Goal: Task Accomplishment & Management: Manage account settings

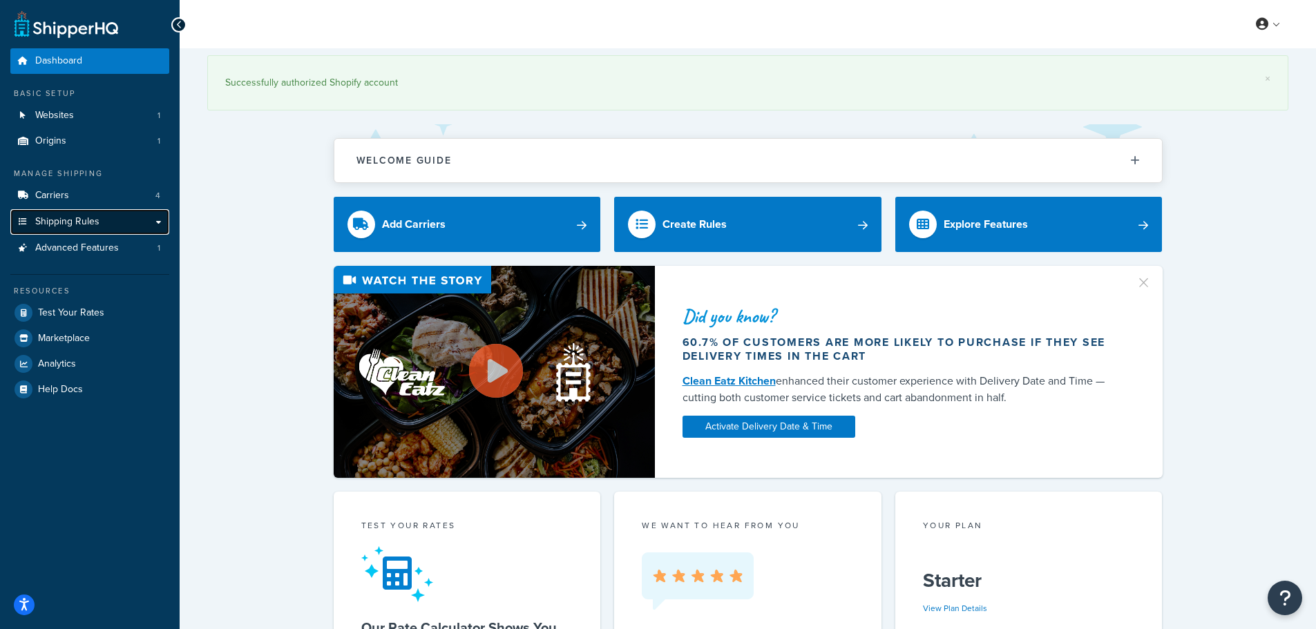
click at [90, 222] on span "Shipping Rules" at bounding box center [67, 222] width 64 height 12
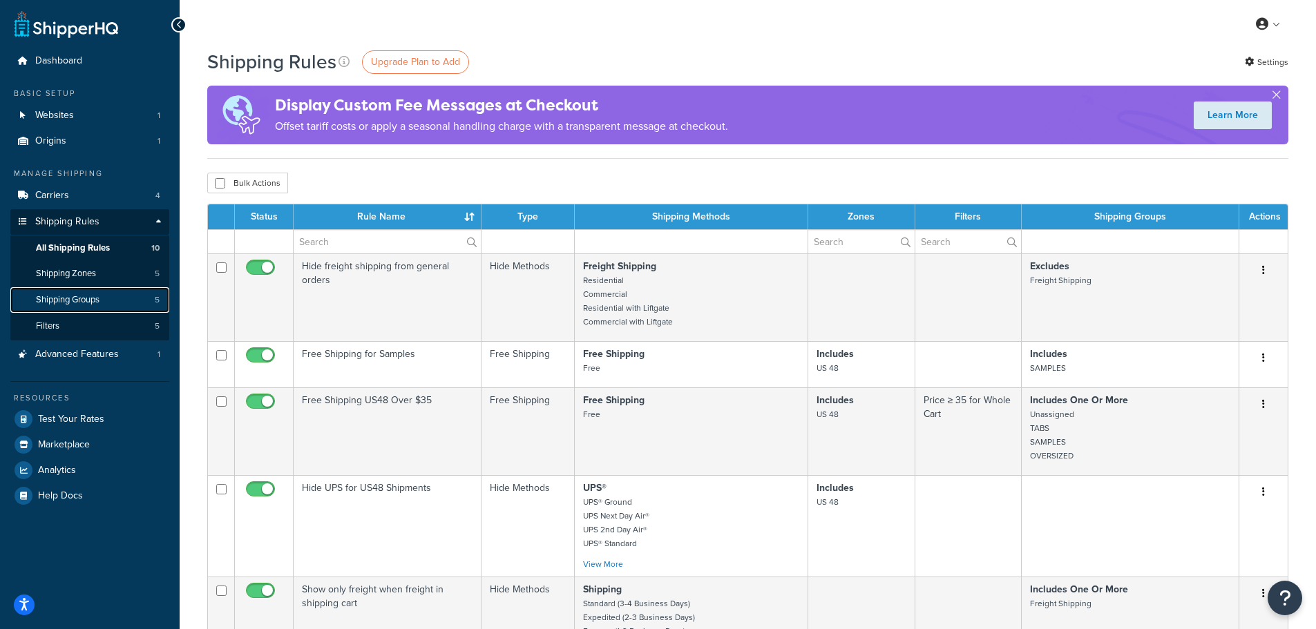
click at [92, 296] on span "Shipping Groups" at bounding box center [68, 300] width 64 height 12
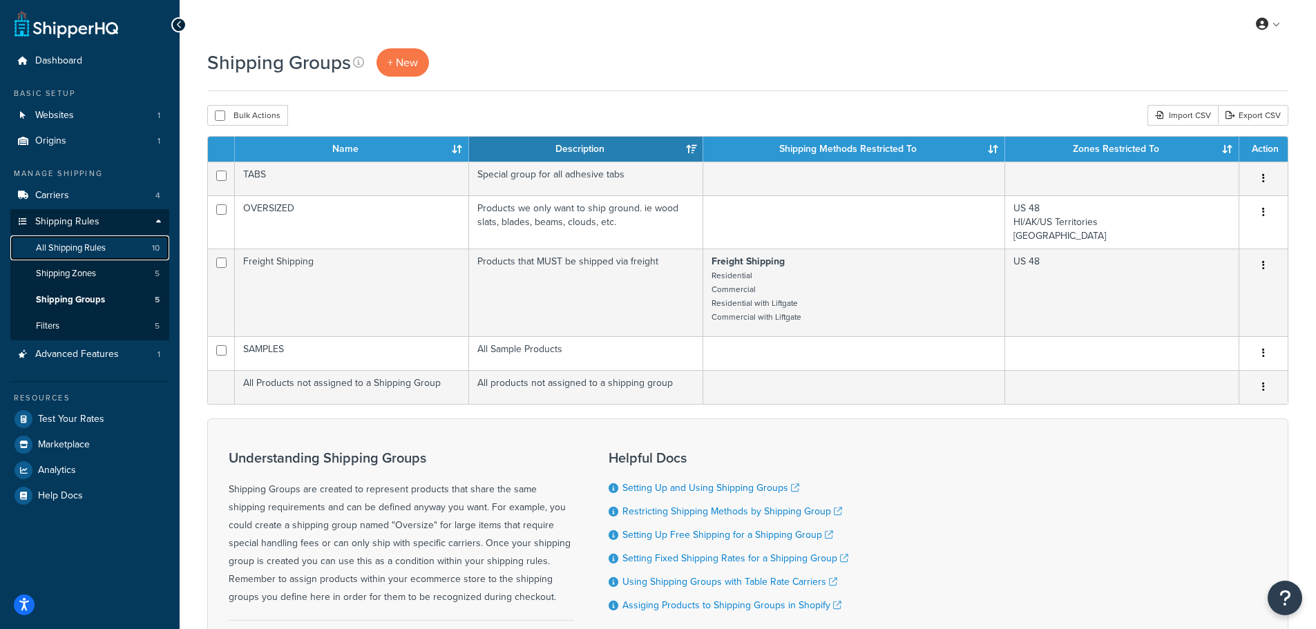
click at [60, 245] on span "All Shipping Rules" at bounding box center [71, 248] width 70 height 12
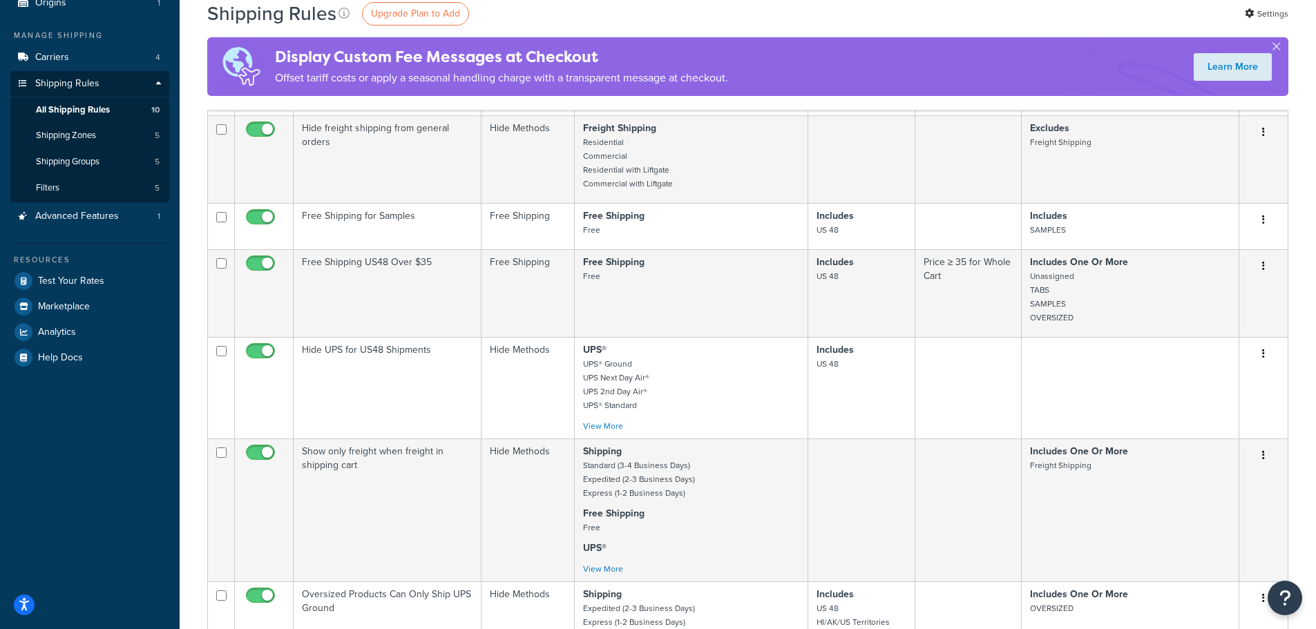
scroll to position [69, 0]
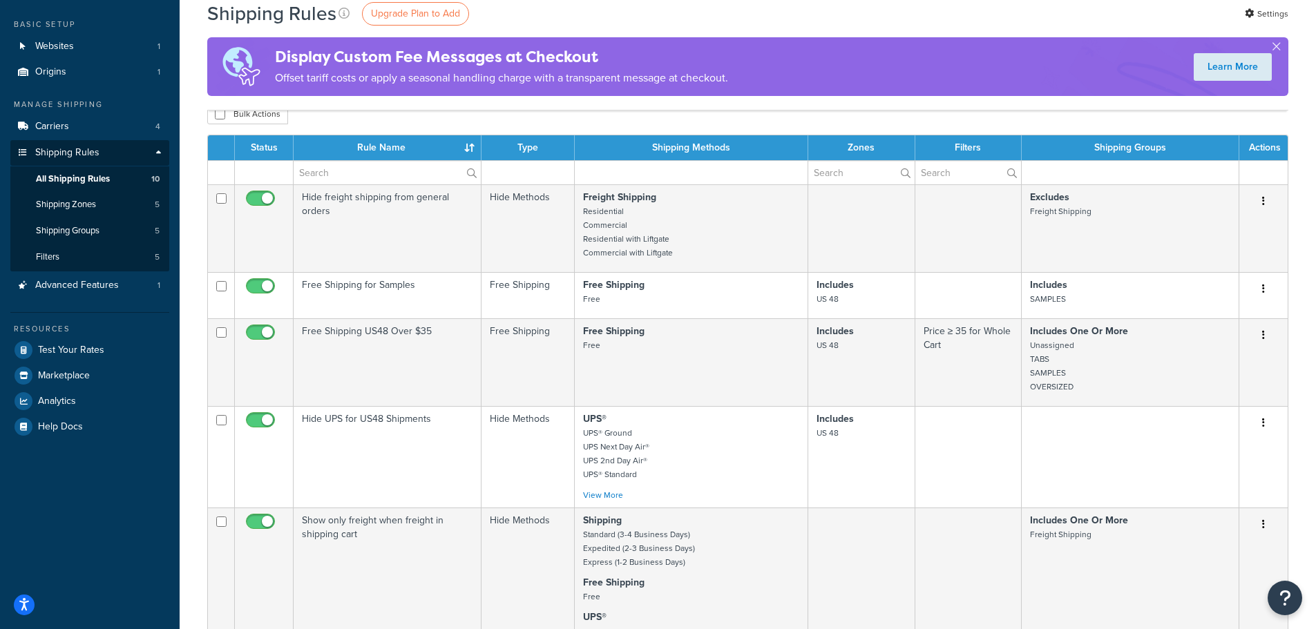
drag, startPoint x: 416, startPoint y: 303, endPoint x: 724, endPoint y: 125, distance: 355.6
click at [724, 124] on div "Bulk Actions Duplicate Delete" at bounding box center [747, 114] width 1081 height 21
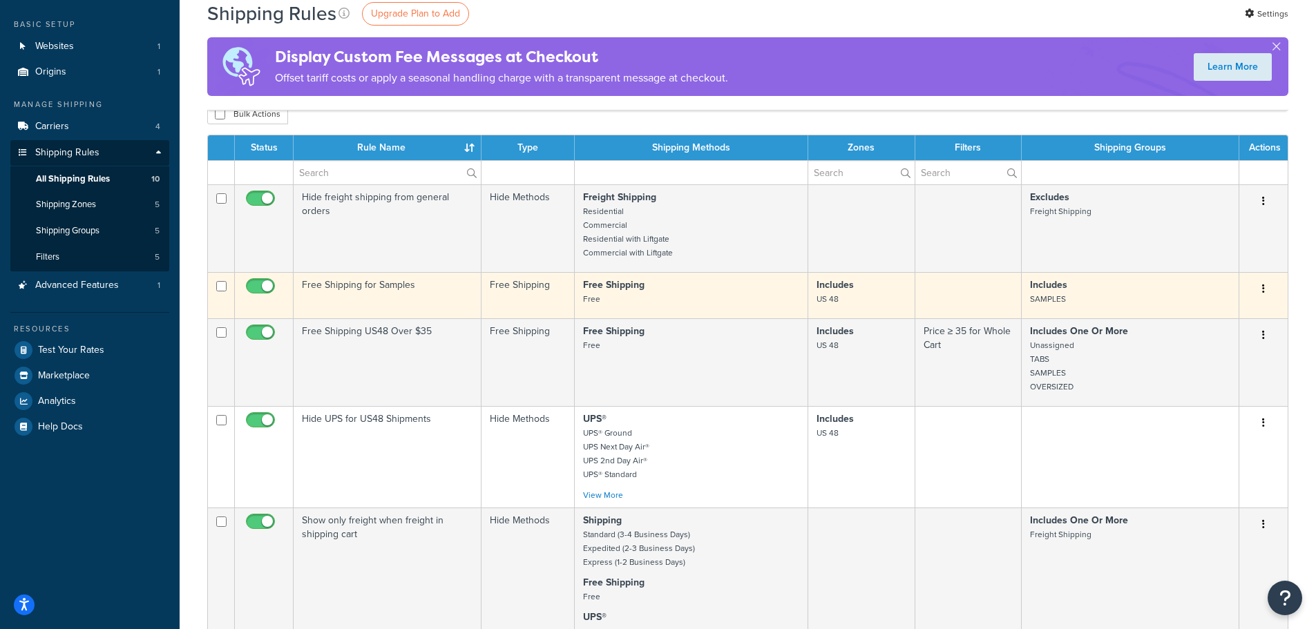
click at [1263, 292] on icon "button" at bounding box center [1263, 289] width 3 height 10
click at [1213, 319] on link "Edit" at bounding box center [1217, 315] width 109 height 28
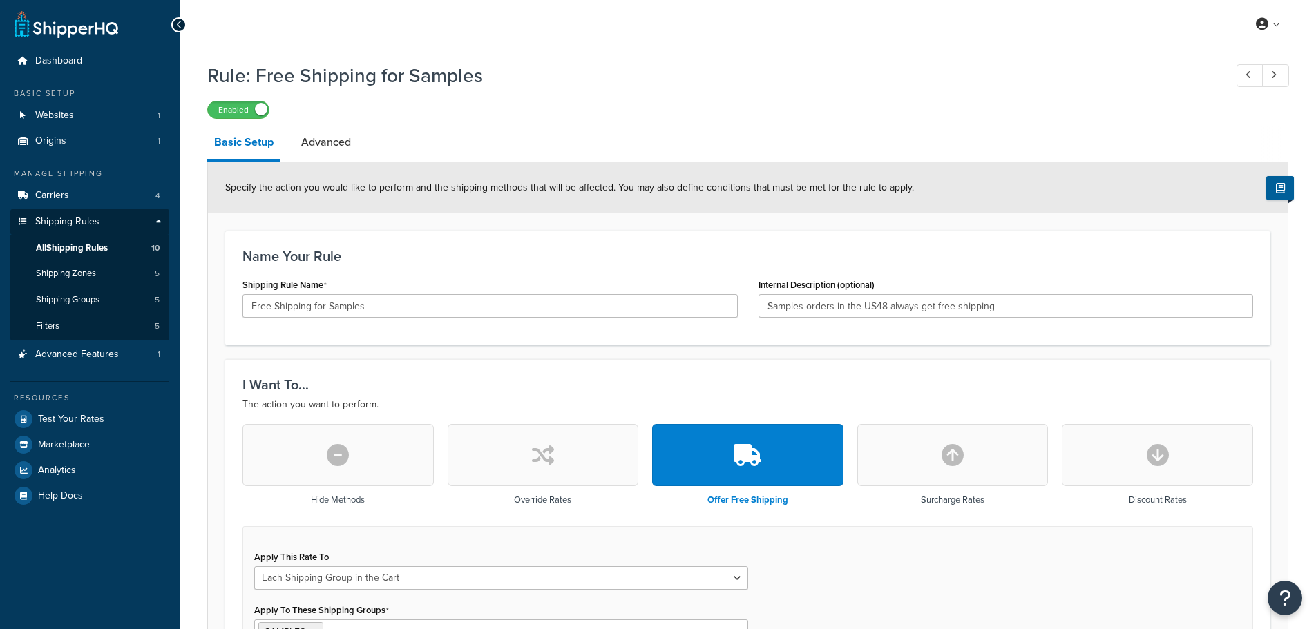
select select "SHIPPING_GROUP"
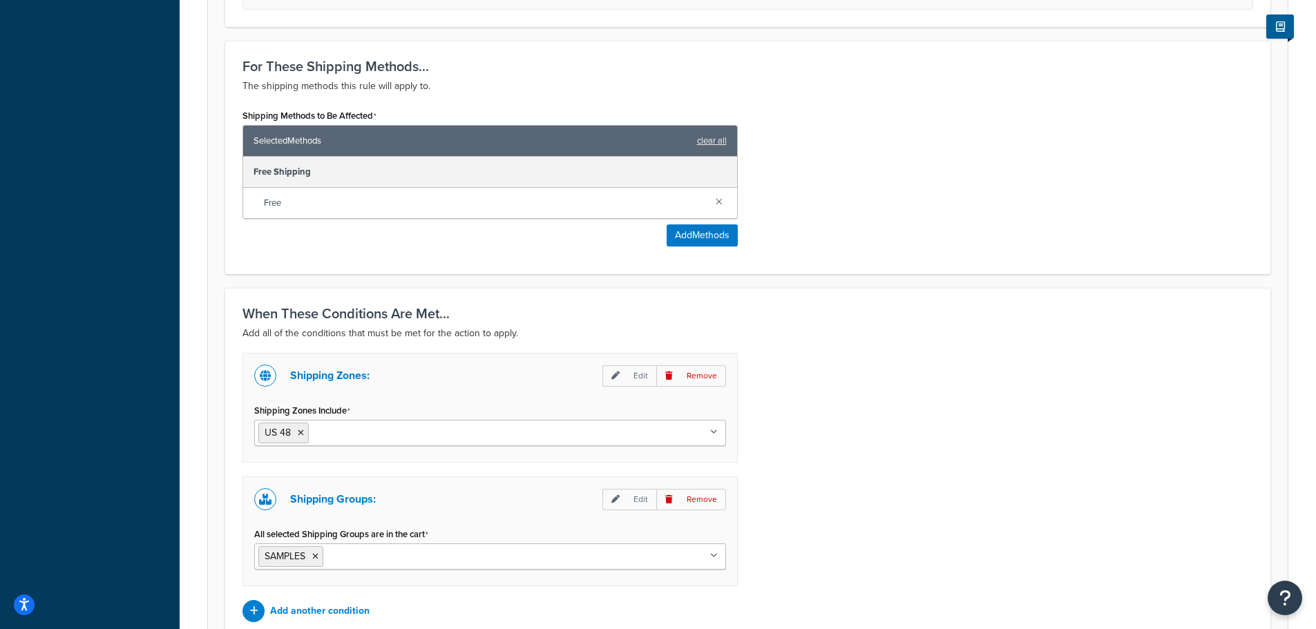
scroll to position [832, 0]
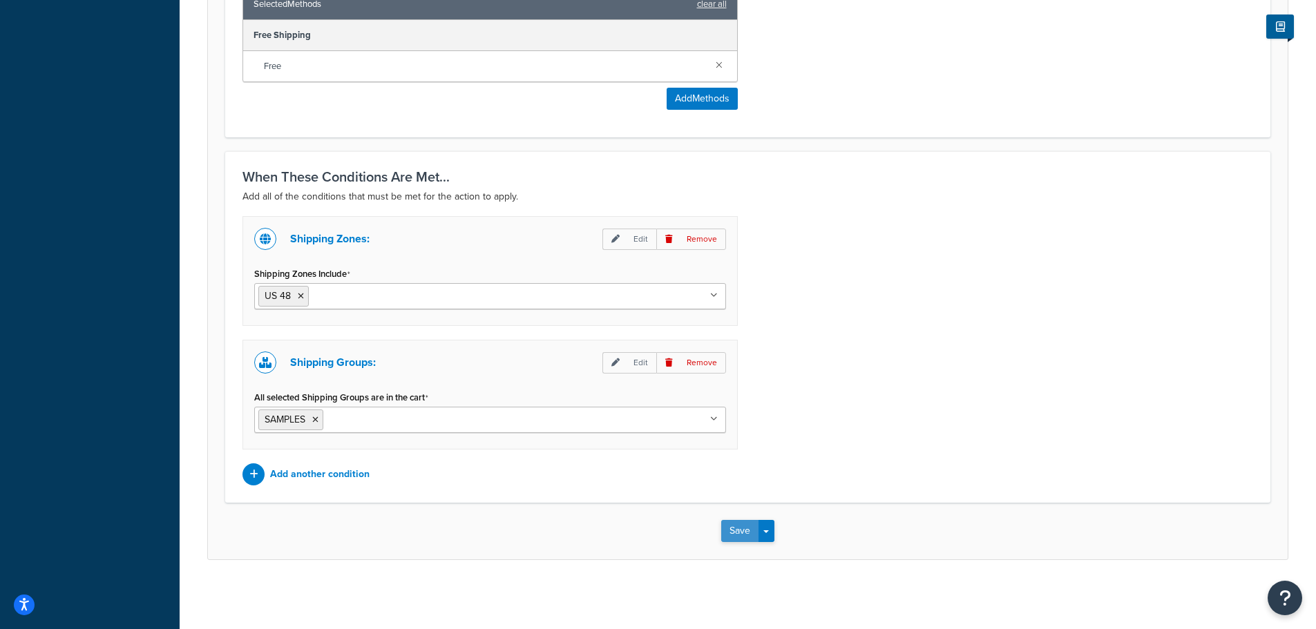
click at [731, 530] on button "Save" at bounding box center [739, 531] width 37 height 22
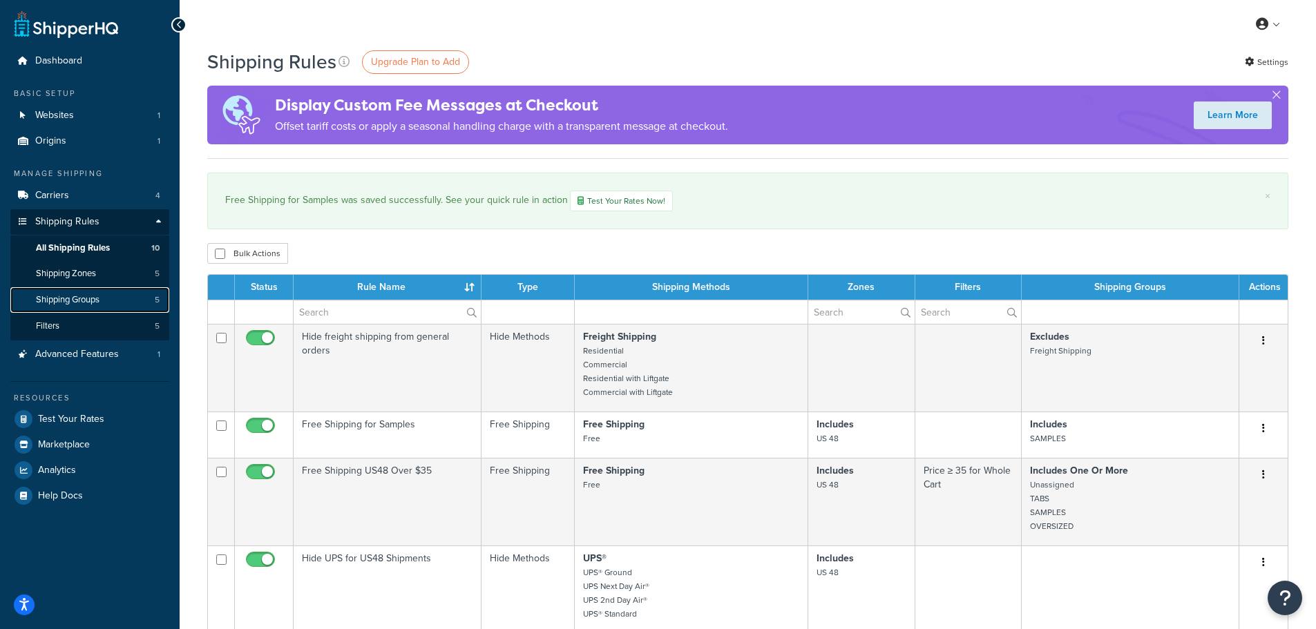
click at [87, 297] on span "Shipping Groups" at bounding box center [68, 300] width 64 height 12
